Goal: Task Accomplishment & Management: Manage account settings

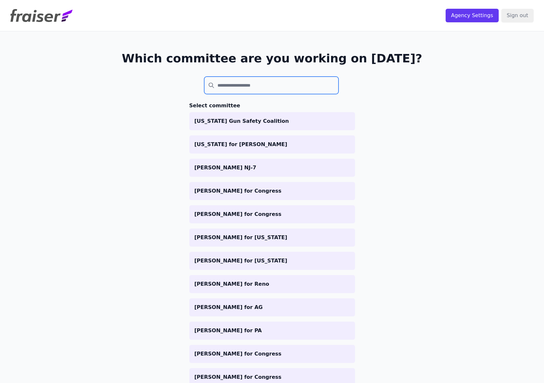
click at [230, 81] on input "search" at bounding box center [271, 85] width 135 height 17
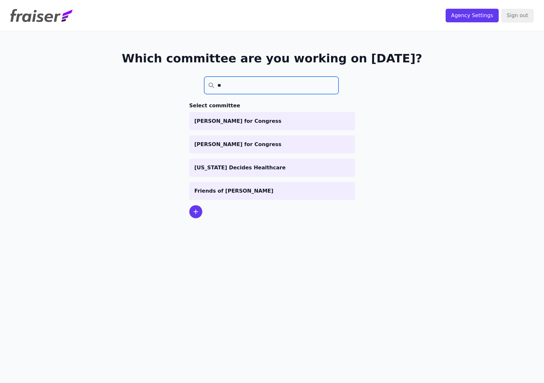
type input "*"
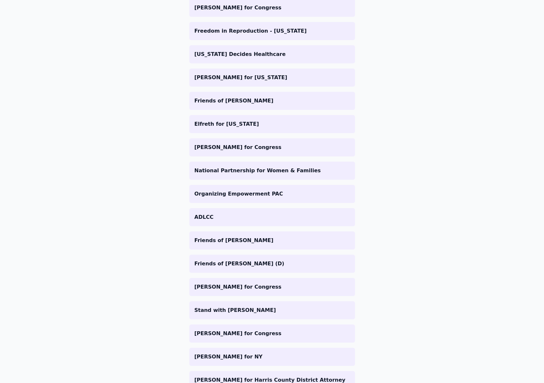
scroll to position [671, 0]
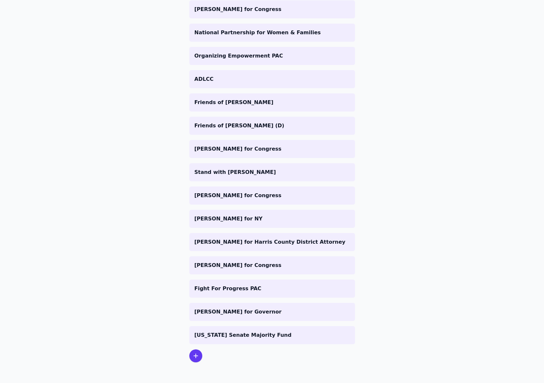
click at [192, 356] on icon at bounding box center [196, 356] width 8 height 8
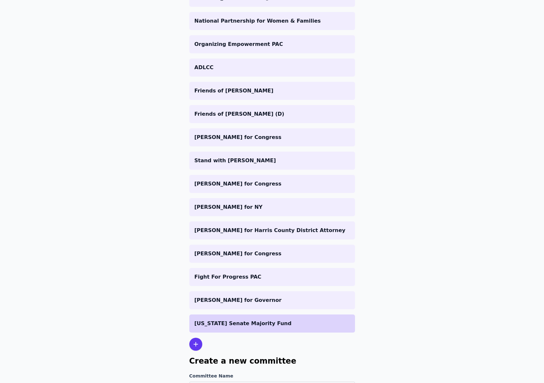
scroll to position [734, 0]
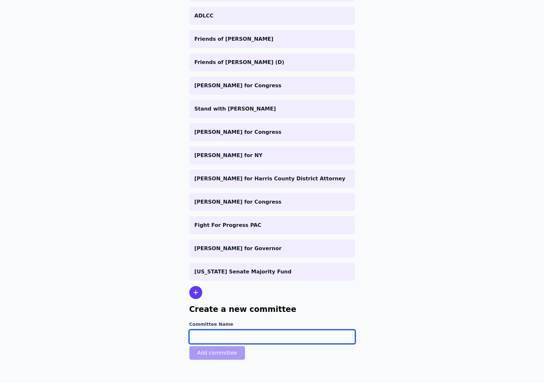
click at [216, 337] on input "Committee Name" at bounding box center [272, 337] width 166 height 14
type input "The Long Run PAC"
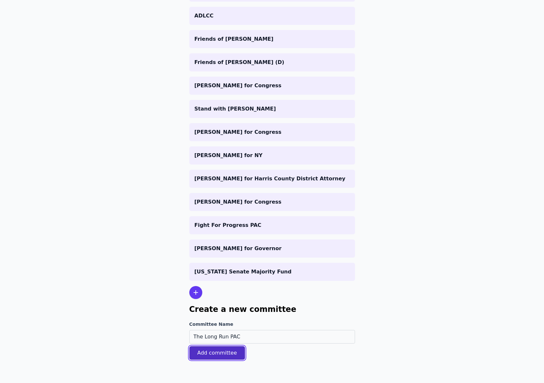
click at [207, 353] on button "Add committee" at bounding box center [217, 353] width 56 height 14
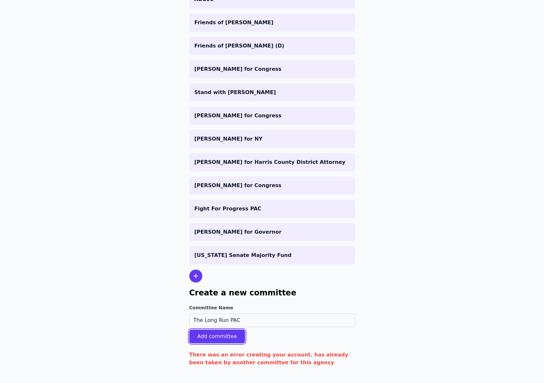
scroll to position [757, 0]
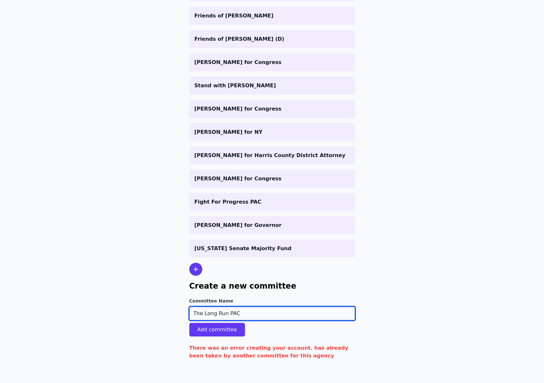
drag, startPoint x: 275, startPoint y: 313, endPoint x: 178, endPoint y: 314, distance: 97.0
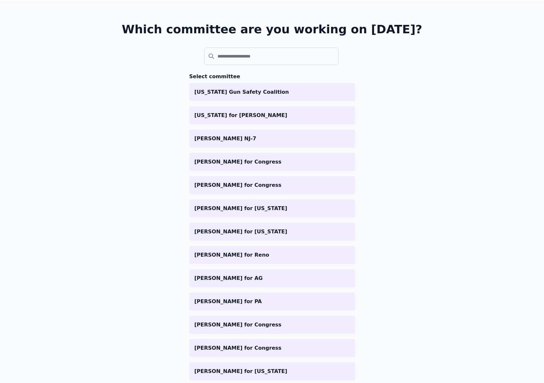
scroll to position [0, 0]
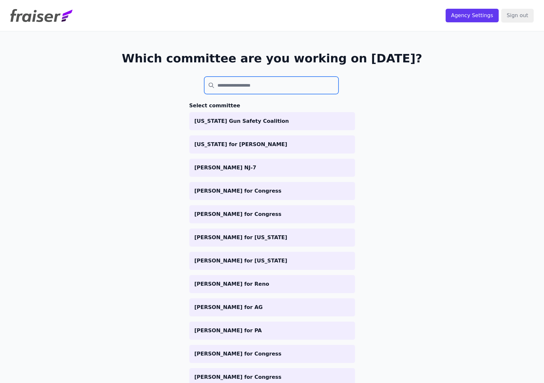
click at [225, 80] on input "search" at bounding box center [271, 85] width 135 height 17
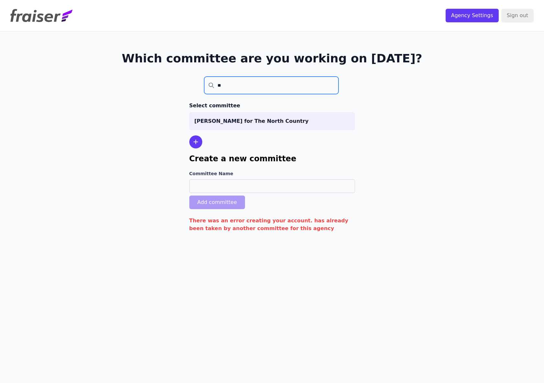
type input "*"
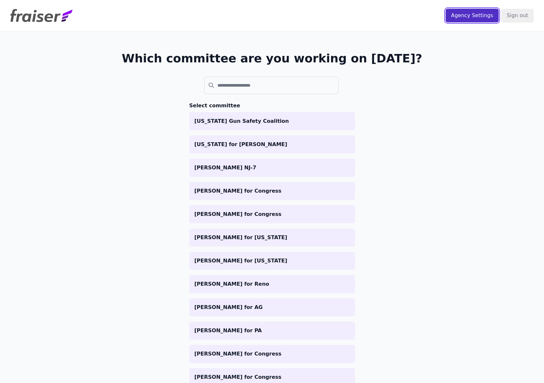
click at [470, 18] on input "Agency Settings" at bounding box center [471, 16] width 53 height 14
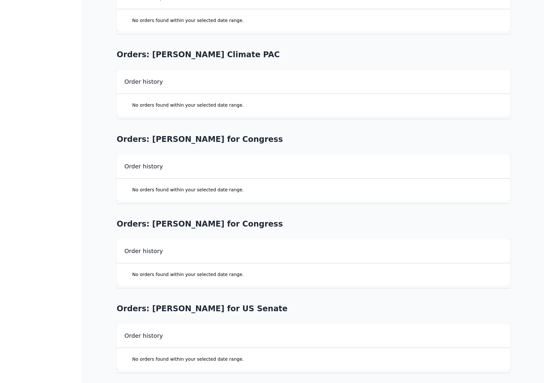
scroll to position [6207, 0]
click at [348, 185] on div "No orders found within your selected date range." at bounding box center [313, 190] width 393 height 22
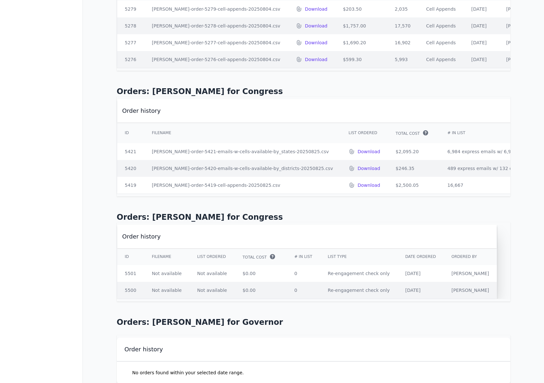
scroll to position [0, 0]
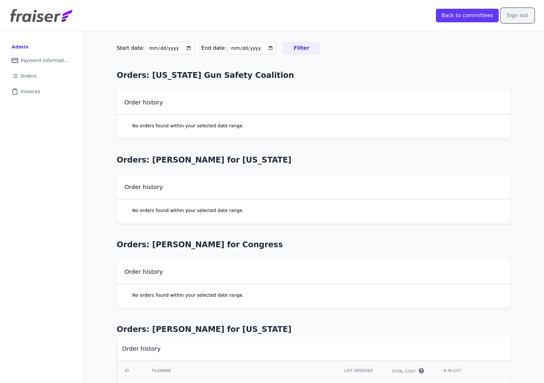
click at [518, 18] on input "Sign out" at bounding box center [517, 16] width 32 height 14
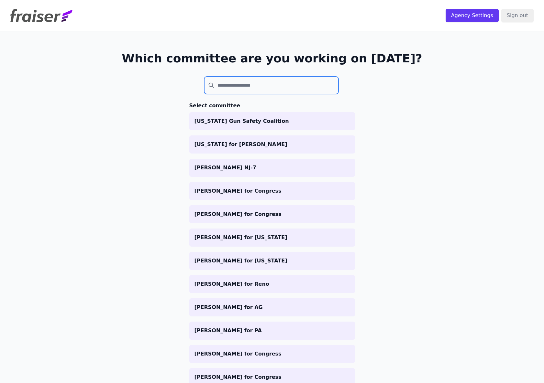
click at [257, 89] on input "search" at bounding box center [271, 85] width 135 height 17
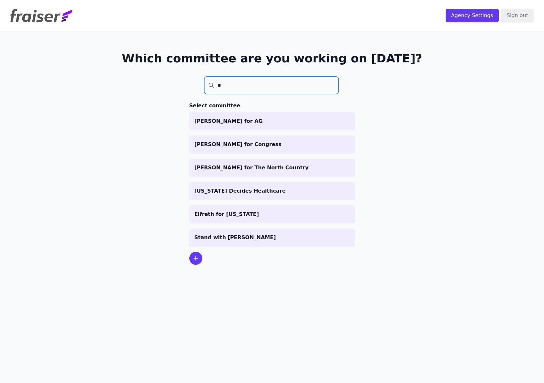
type input "*"
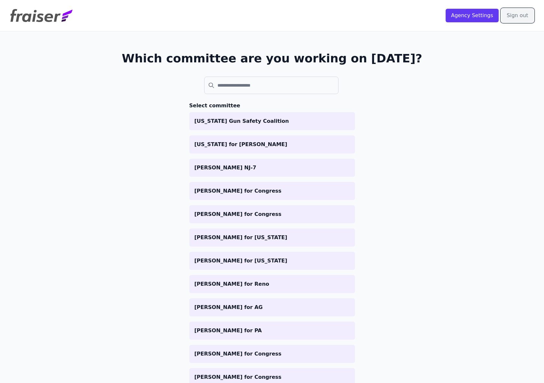
click at [519, 15] on input "Sign out" at bounding box center [517, 16] width 32 height 14
